Goal: Navigation & Orientation: Go to known website

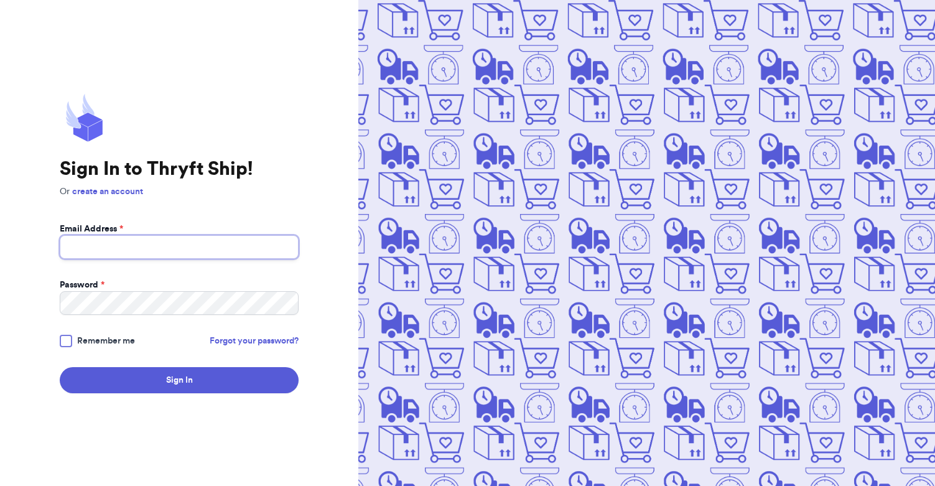
click at [112, 236] on input "Email Address *" at bounding box center [179, 247] width 239 height 24
type input "lauren.kanai2@gmail.com"
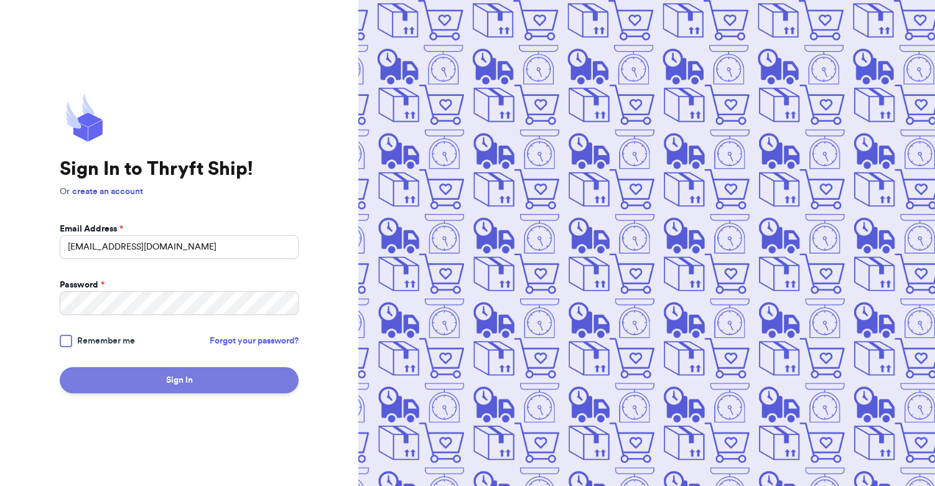
click at [147, 377] on button "Sign In" at bounding box center [179, 380] width 239 height 26
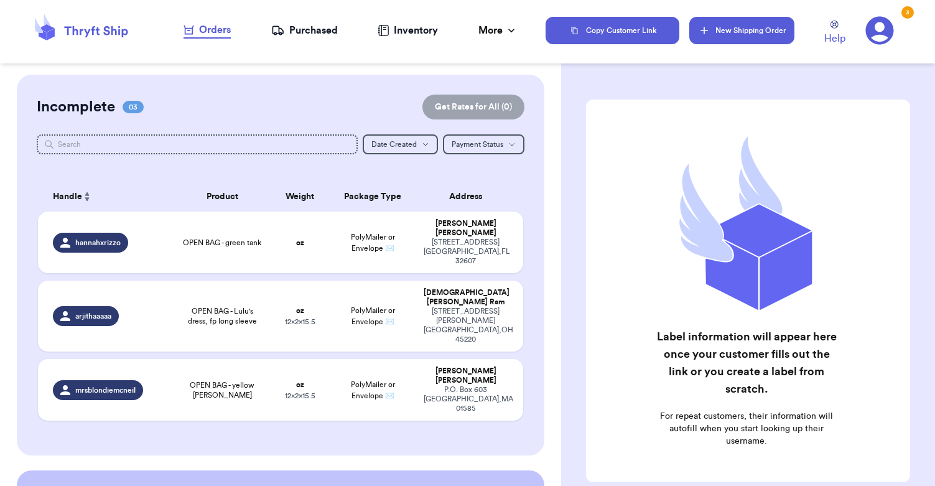
click at [746, 36] on button "New Shipping Order" at bounding box center [741, 30] width 104 height 27
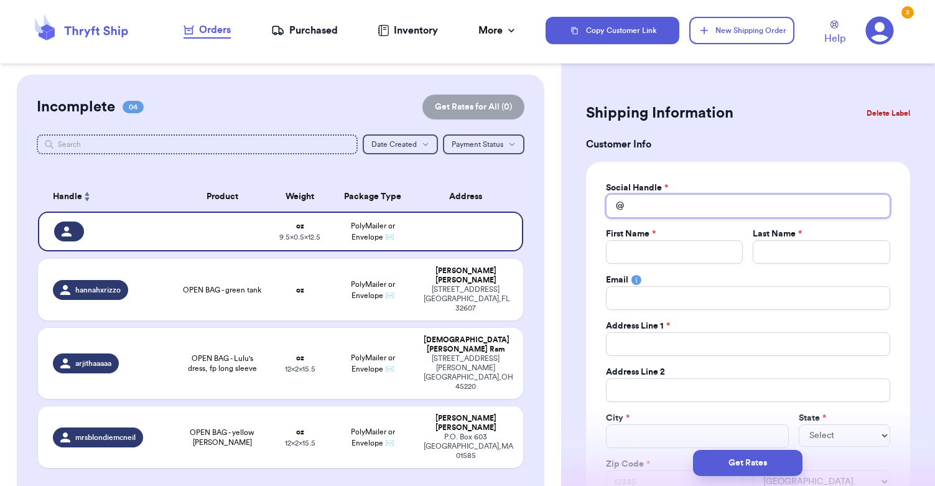
click at [641, 207] on input "Total Amount Paid" at bounding box center [748, 206] width 284 height 24
type input "l"
type input "le"
type input "lea"
type input "leag"
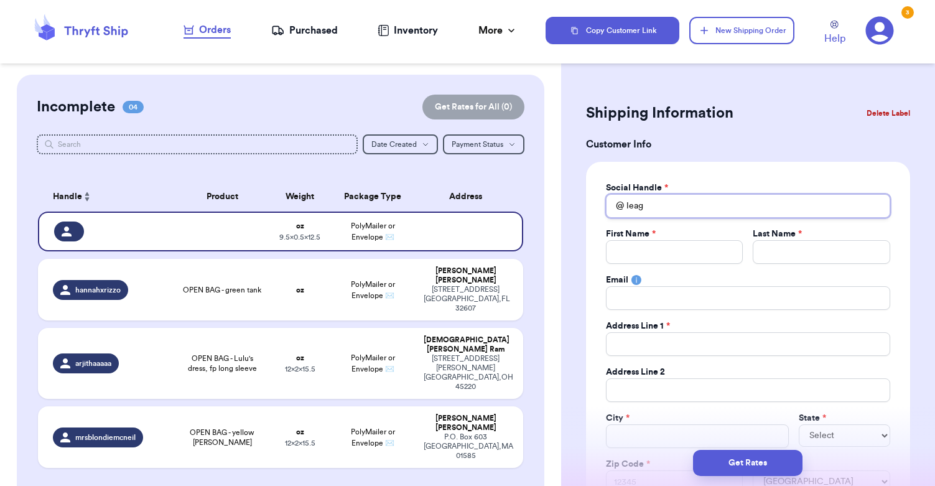
type input "leagh"
type input "leag"
type input "lea"
type input "leah"
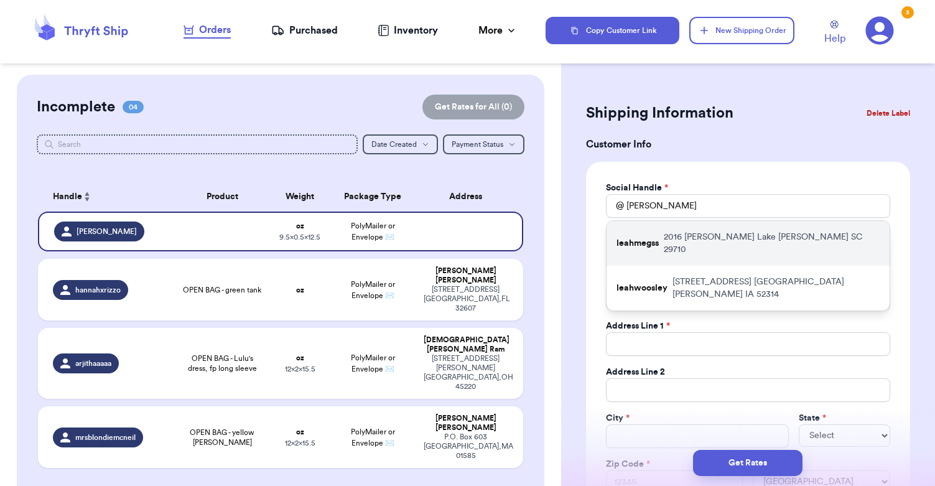
click at [655, 246] on div "leahmegss 2016 Curry Lane Lake Wylie SC 29710" at bounding box center [747, 243] width 283 height 45
type input "leahmegss"
type input "Leah"
type input "Stichter"
type input "leahmegs97@gmail.com"
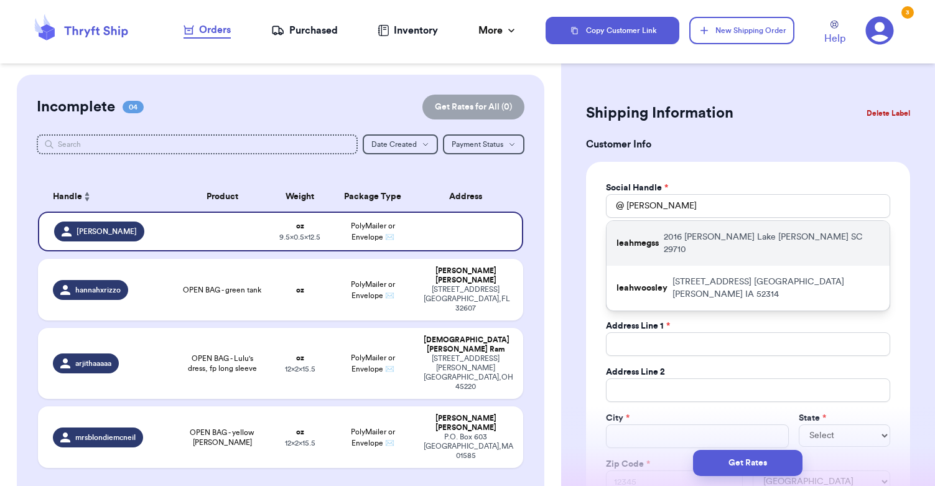
type input "2016 Curry Lane"
type input "Lake Wylie"
select select "SC"
type input "29710"
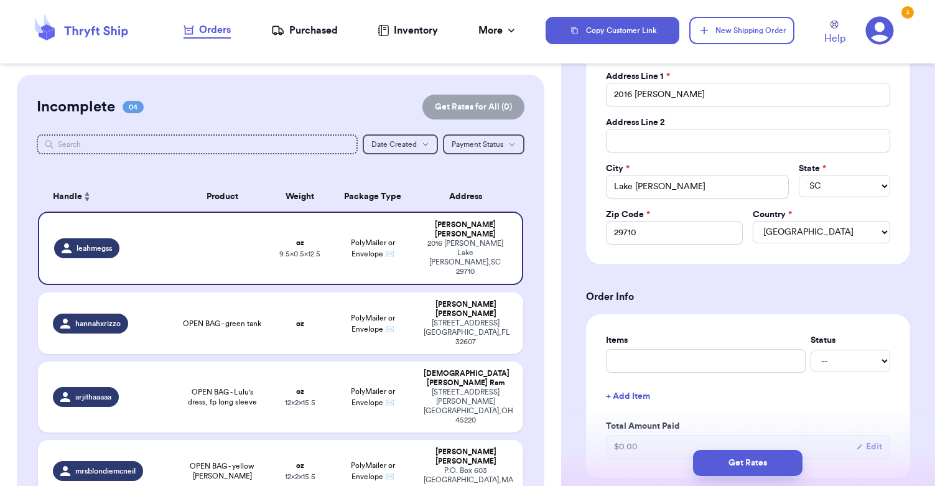
scroll to position [259, 0]
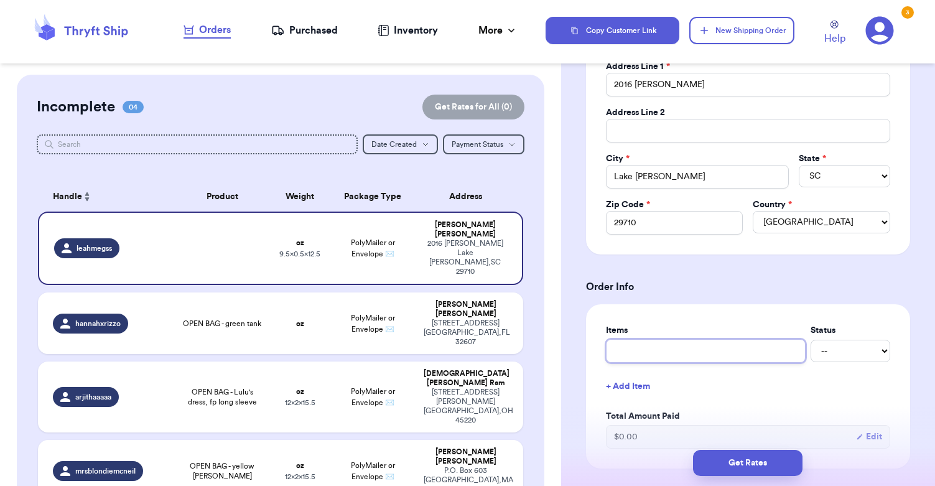
click at [640, 351] on input "text" at bounding box center [706, 351] width 200 height 24
type input "3"
type input "3 i"
type input "3 it"
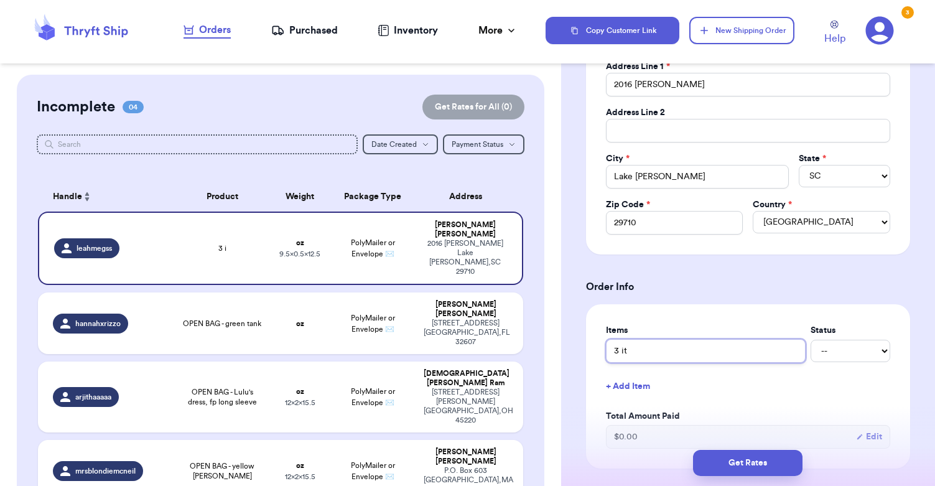
type input "3 ite"
type input "3 item"
type input "3 items"
type input "3 items!"
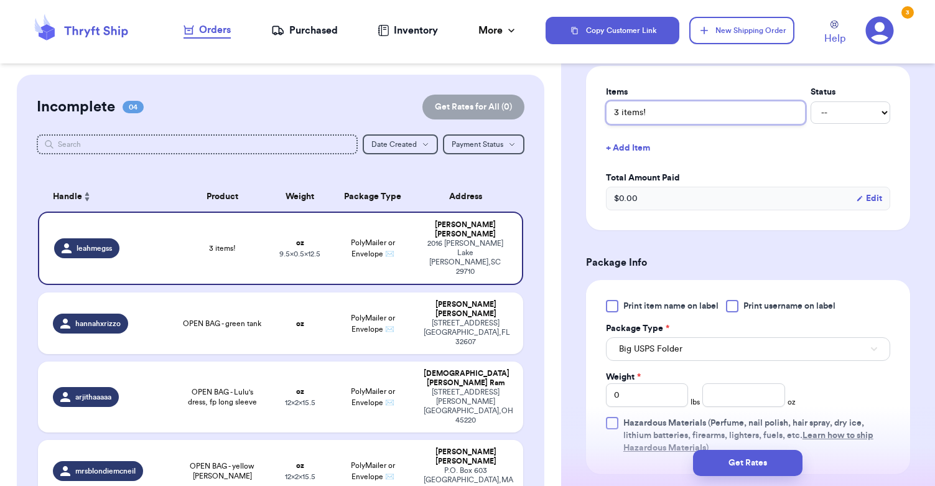
scroll to position [496, 0]
type input "3 items!"
click at [614, 308] on div at bounding box center [612, 307] width 12 height 12
click at [0, 0] on input "Print item name on label" at bounding box center [0, 0] width 0 height 0
click at [646, 353] on span "Big USPS Folder" at bounding box center [650, 350] width 63 height 12
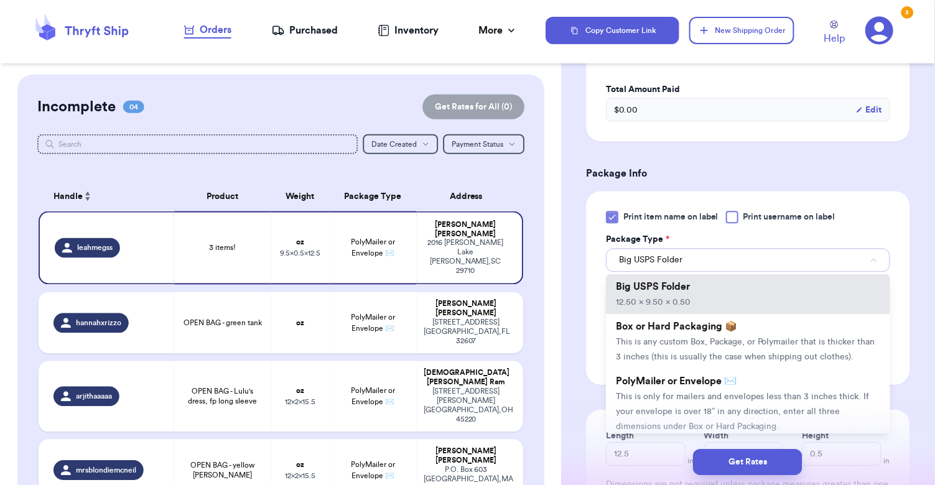
scroll to position [599, 0]
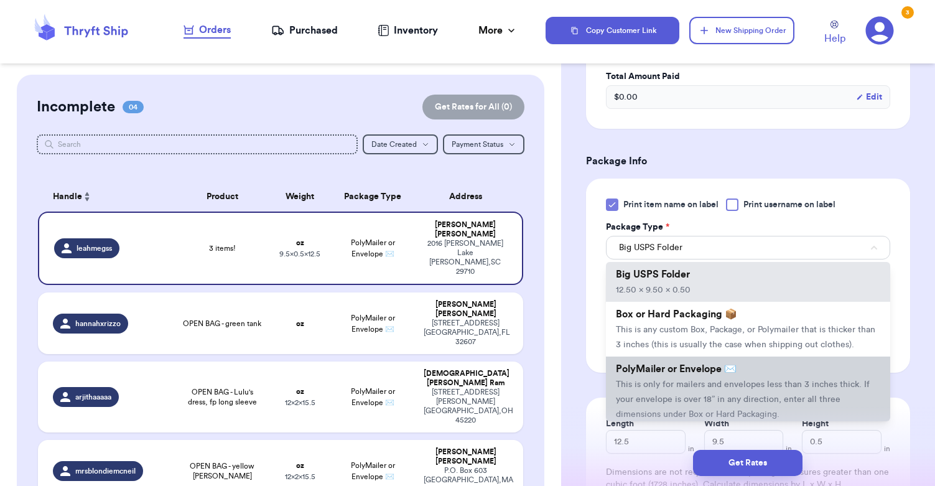
click at [644, 402] on span "This is only for mailers and envelopes less than 3 inches thick. If your envelo…" at bounding box center [743, 399] width 254 height 39
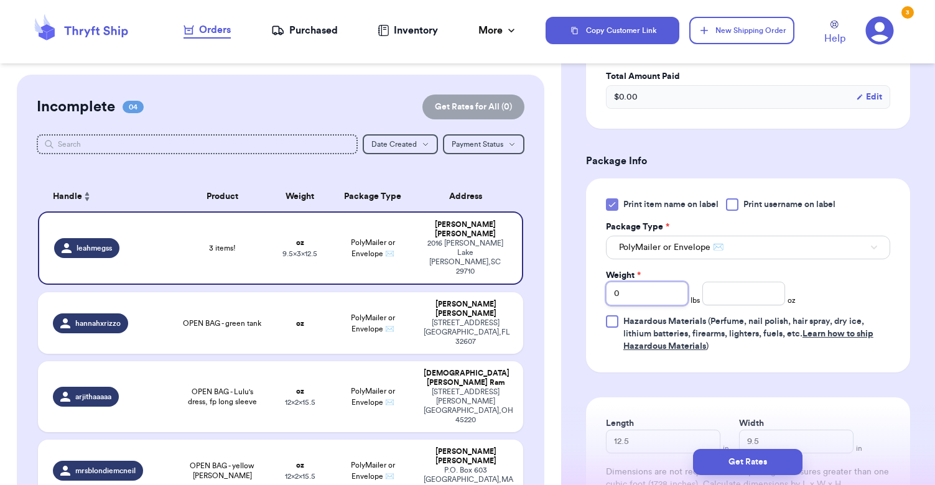
click at [633, 294] on input "0" at bounding box center [647, 294] width 82 height 24
type input "2"
click at [764, 297] on input "number" at bounding box center [743, 294] width 82 height 24
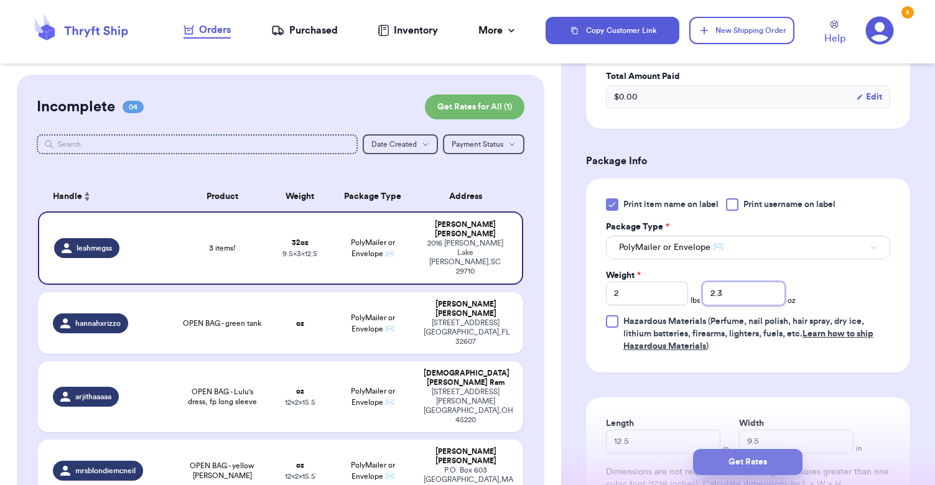
type input "2.3"
click at [751, 464] on button "Get Rates" at bounding box center [747, 462] width 109 height 26
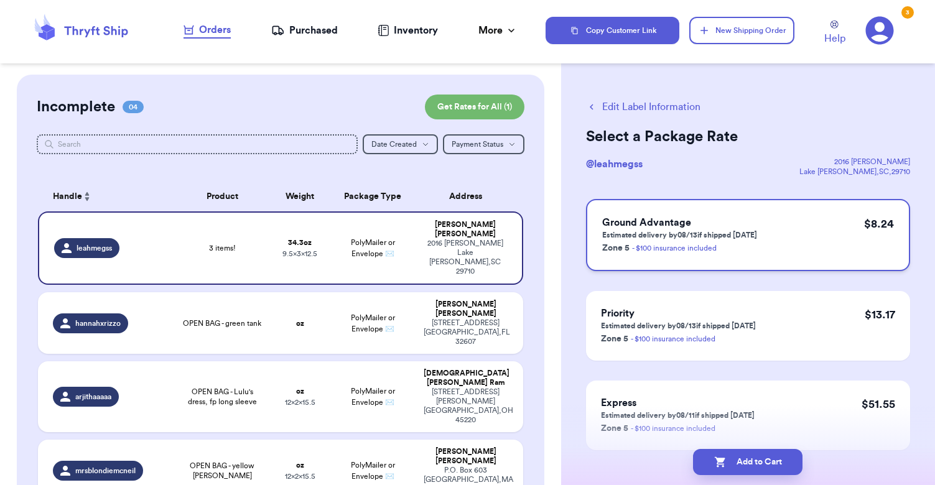
scroll to position [52, 0]
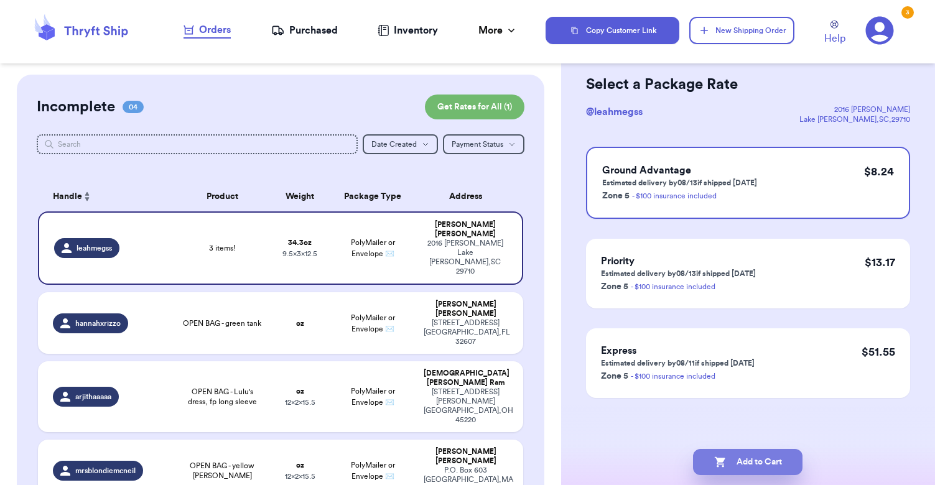
click at [748, 458] on button "Add to Cart" at bounding box center [747, 462] width 109 height 26
checkbox input "true"
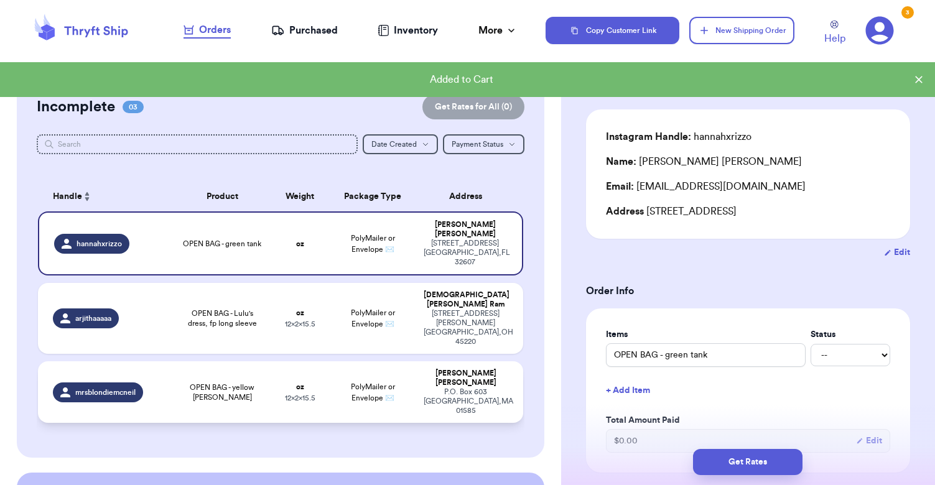
scroll to position [118, 0]
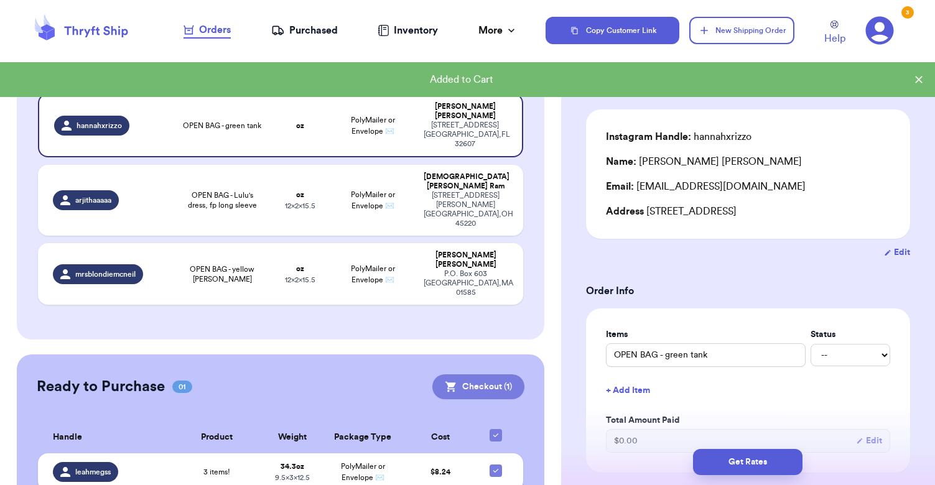
click at [475, 374] on button "Checkout ( 1 )" at bounding box center [478, 386] width 92 height 25
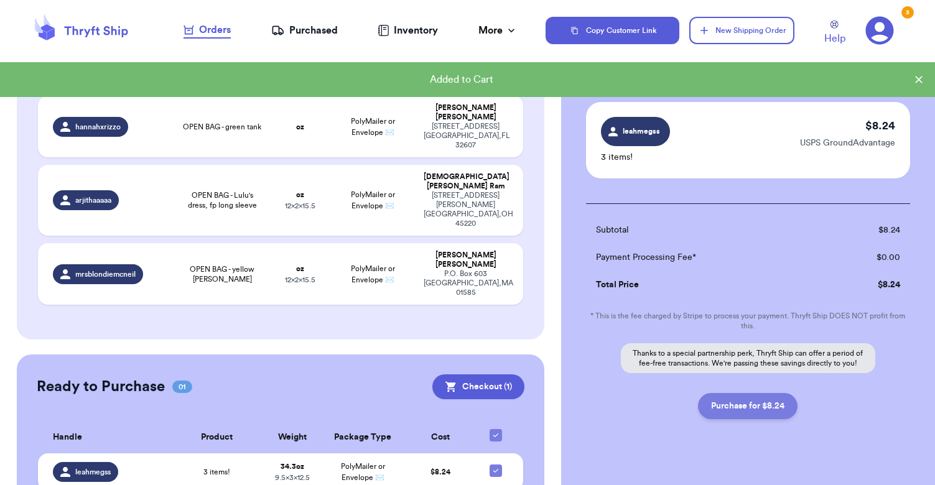
click at [755, 406] on button "Purchase for $8.24" at bounding box center [748, 406] width 100 height 26
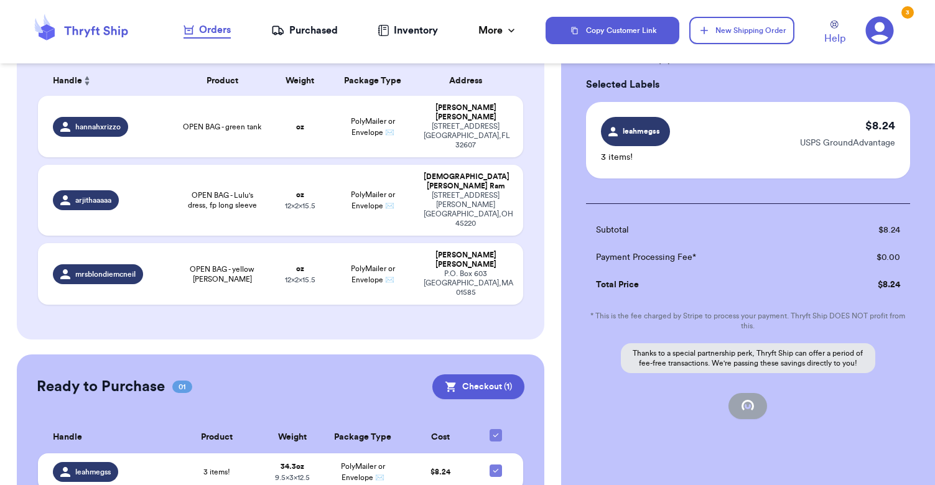
checkbox input "false"
checkbox input "true"
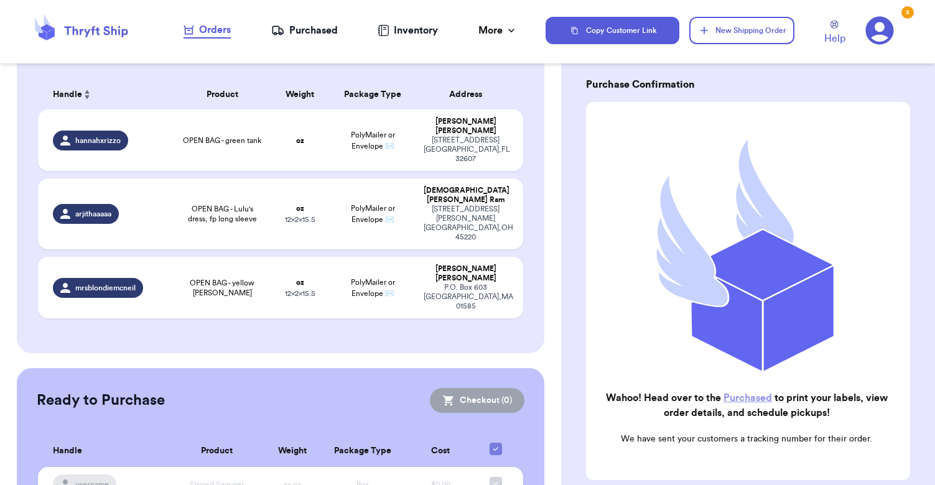
click at [304, 37] on div "Purchased" at bounding box center [304, 30] width 67 height 15
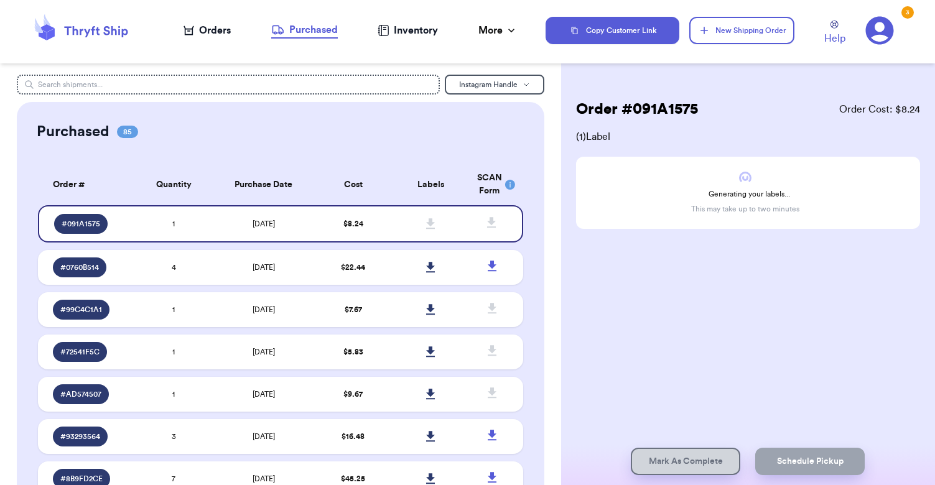
click at [216, 34] on div "Orders" at bounding box center [206, 30] width 47 height 15
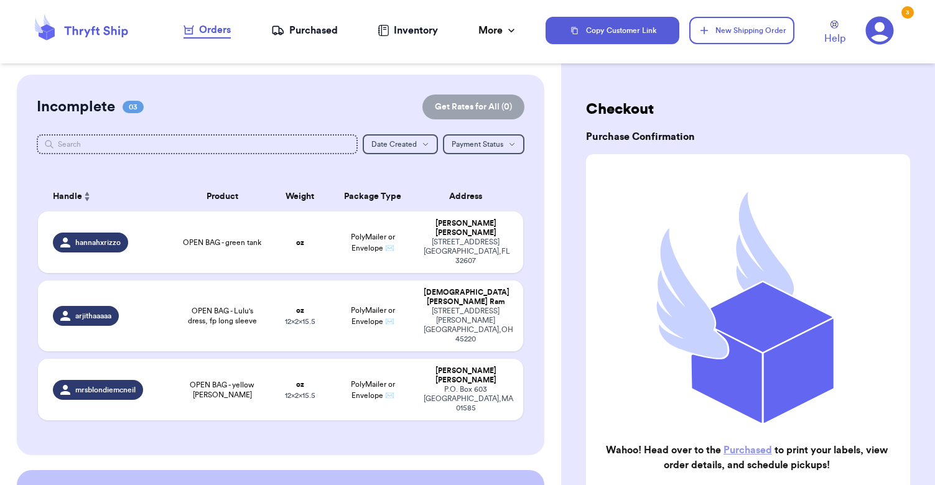
click at [297, 29] on div "Purchased" at bounding box center [304, 30] width 67 height 15
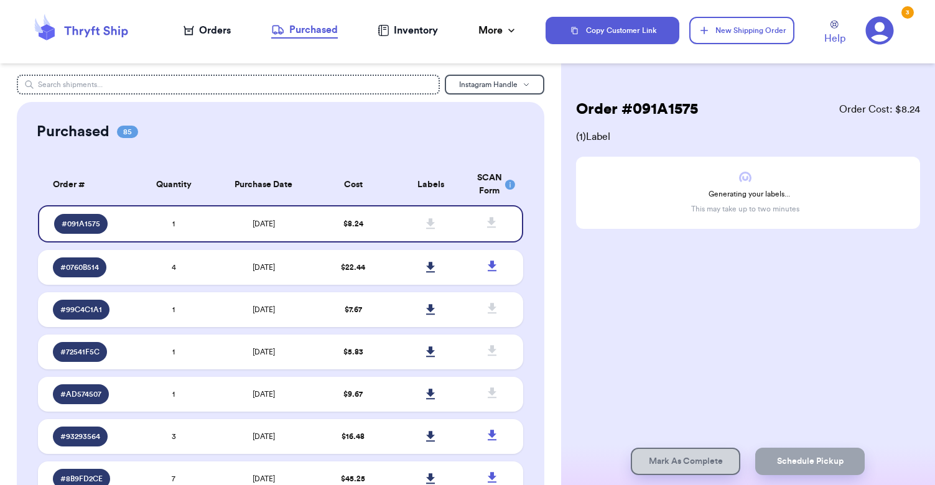
click at [224, 36] on div "Orders" at bounding box center [206, 30] width 47 height 15
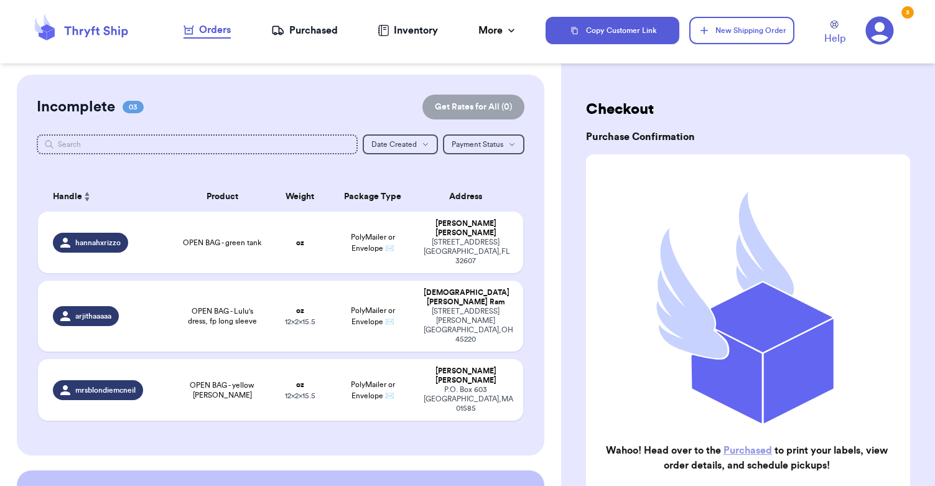
click at [296, 42] on nav "Orders Purchased Inventory More Stats Completed Orders" at bounding box center [350, 30] width 389 height 41
click at [309, 37] on div "Purchased" at bounding box center [304, 30] width 67 height 15
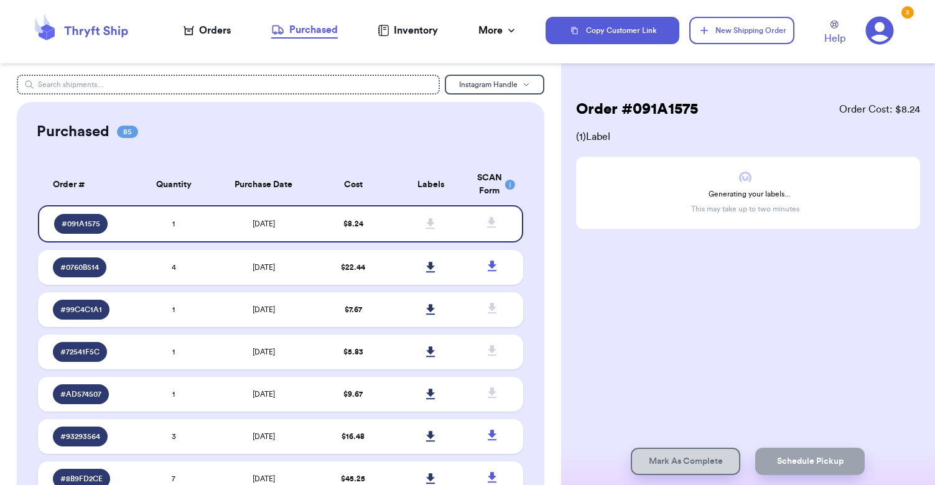
click at [217, 32] on div "Orders" at bounding box center [206, 30] width 47 height 15
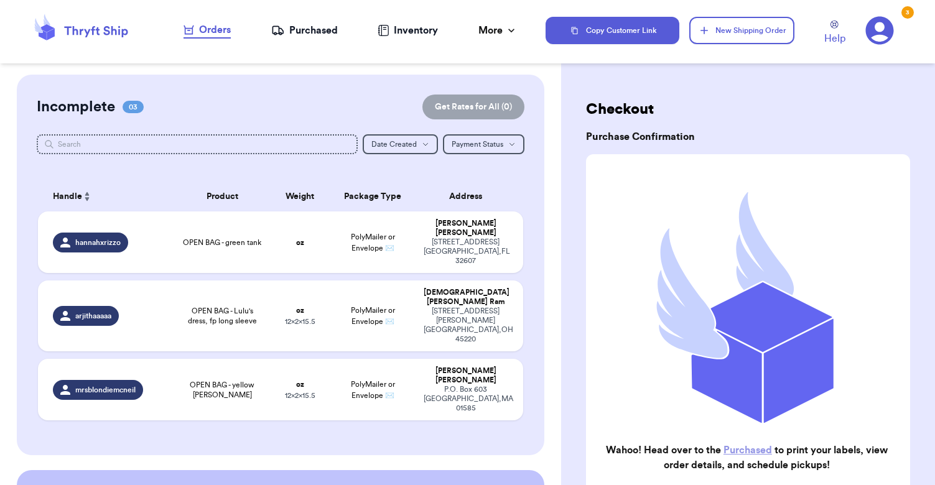
click at [298, 32] on div "Purchased" at bounding box center [304, 30] width 67 height 15
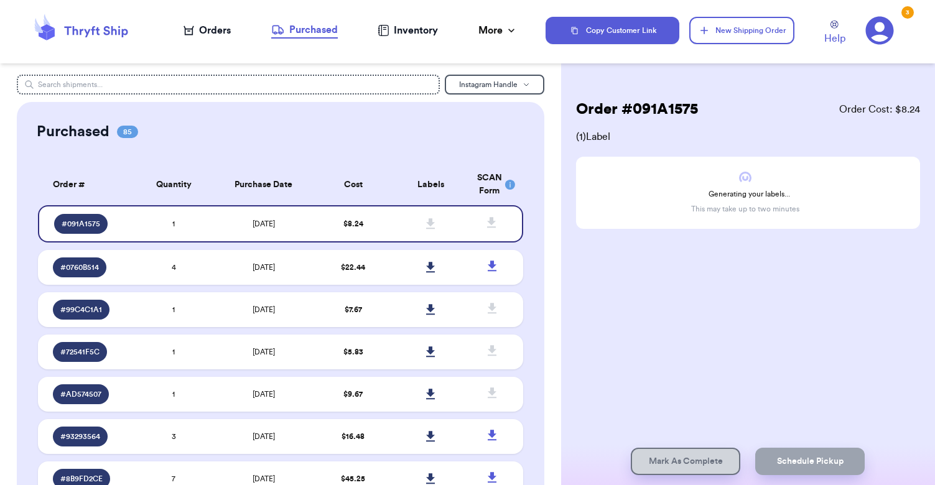
click at [225, 26] on div "Orders" at bounding box center [206, 30] width 47 height 15
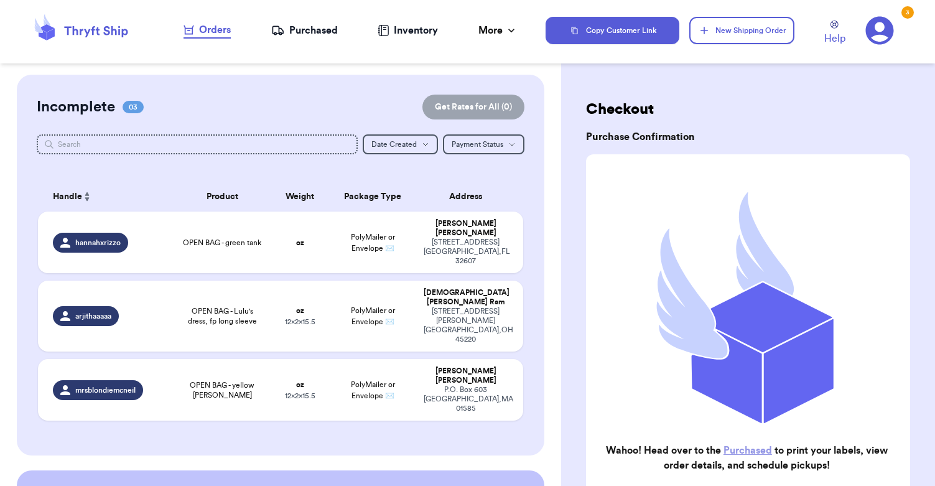
click at [302, 29] on div "Purchased" at bounding box center [304, 30] width 67 height 15
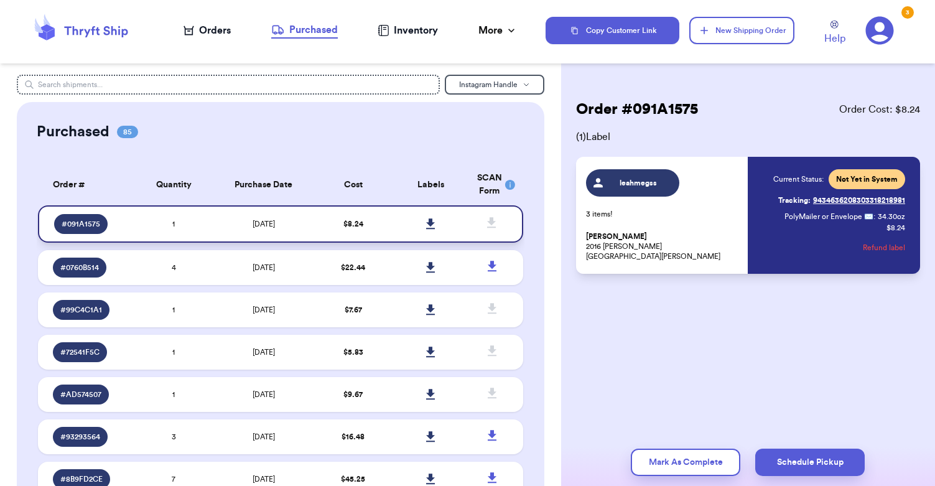
click at [430, 221] on icon at bounding box center [430, 223] width 9 height 11
